Goal: Information Seeking & Learning: Learn about a topic

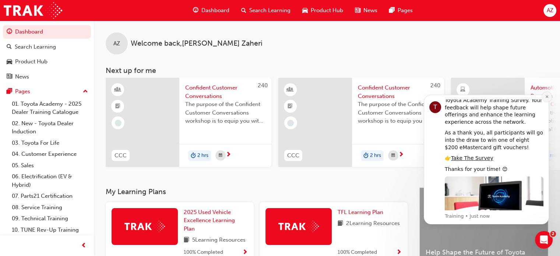
click at [546, 98] on icon "Dismiss notification" at bounding box center [546, 96] width 3 height 3
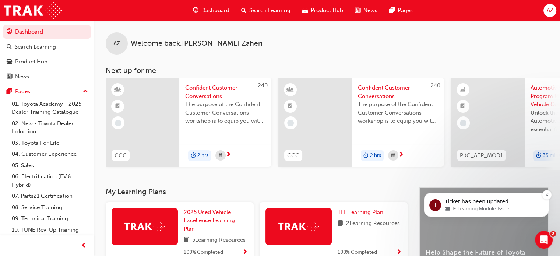
click at [477, 208] on span "E-Learning Module Issue" at bounding box center [481, 208] width 56 height 7
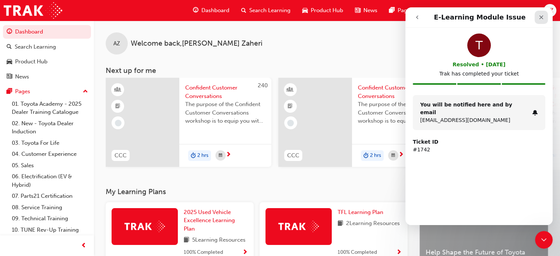
click at [538, 18] on icon "Close" at bounding box center [541, 17] width 6 height 6
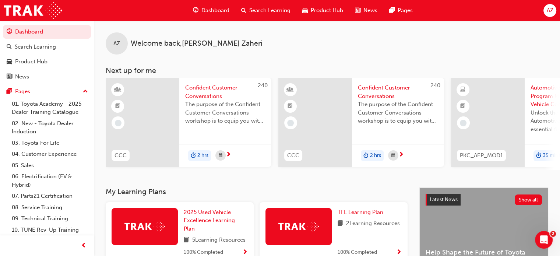
click at [372, 55] on div "AZ Welcome back , [PERSON_NAME] Next up for me 240 CCC Confident Customer Conve…" at bounding box center [327, 95] width 466 height 149
click at [269, 51] on div "AZ Welcome back , [PERSON_NAME]" at bounding box center [327, 38] width 466 height 34
